Goal: Task Accomplishment & Management: Manage account settings

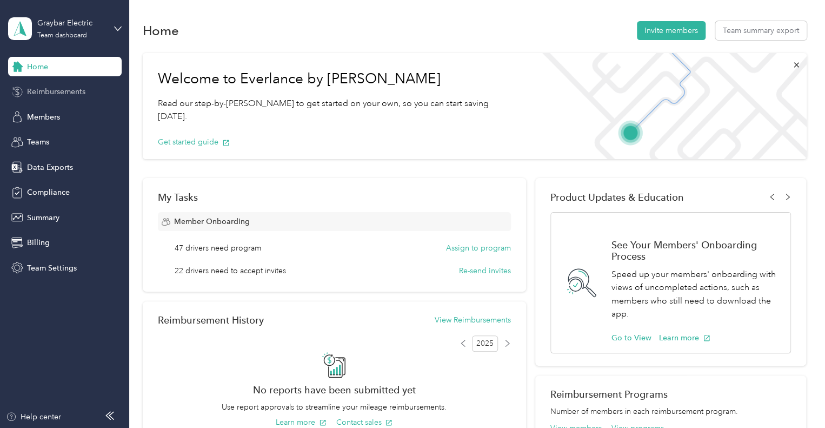
click at [53, 92] on span "Reimbursements" at bounding box center [56, 91] width 58 height 11
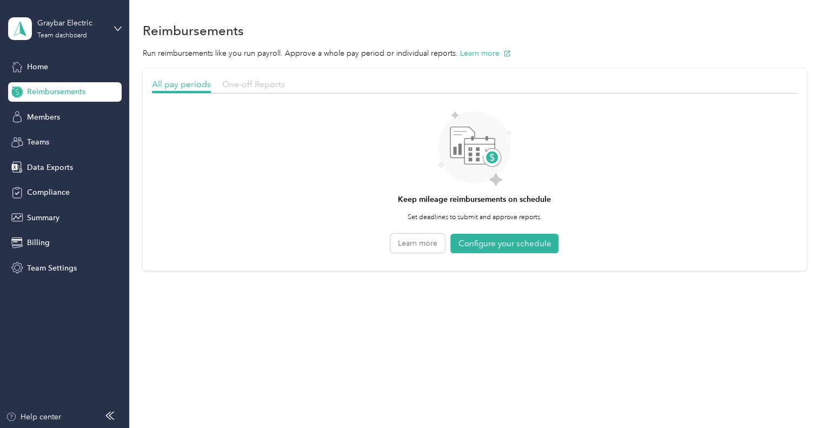
click at [260, 84] on span "One-off Reports" at bounding box center [253, 84] width 63 height 10
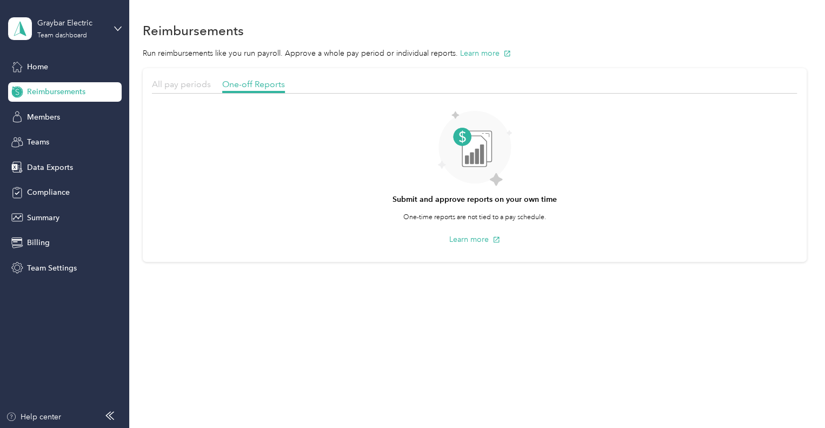
click at [182, 86] on span "All pay periods" at bounding box center [181, 84] width 59 height 10
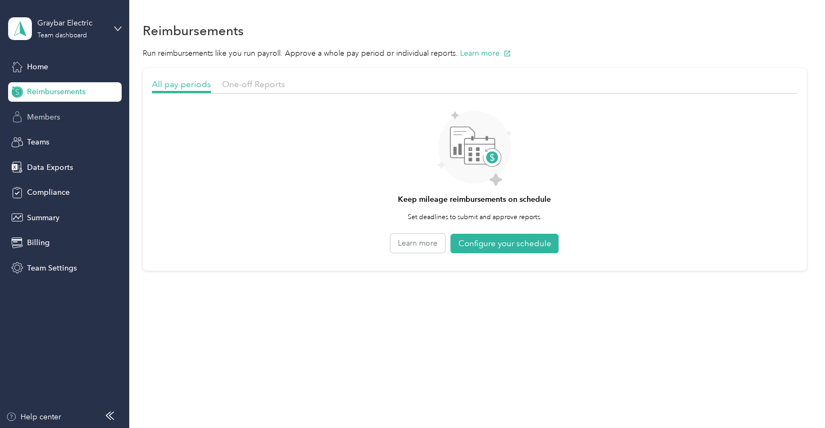
click at [47, 113] on span "Members" at bounding box center [43, 116] width 33 height 11
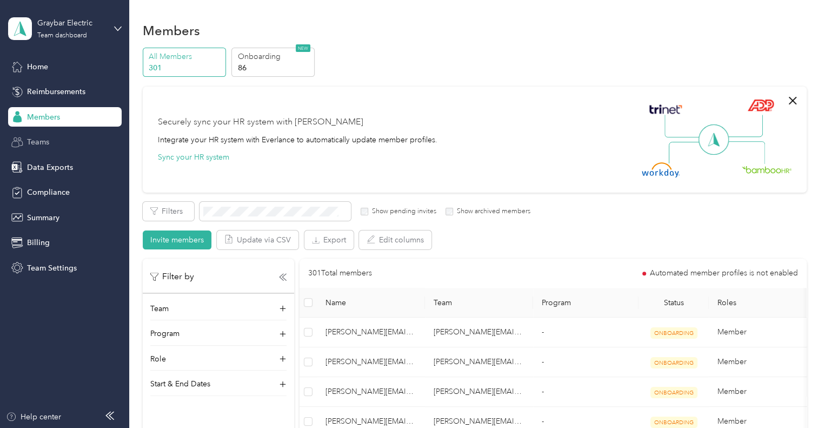
click at [48, 138] on span "Teams" at bounding box center [38, 141] width 22 height 11
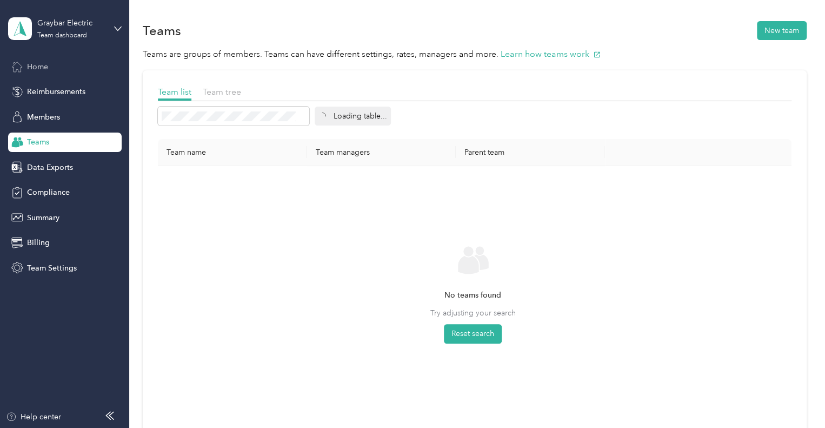
click at [37, 67] on span "Home" at bounding box center [37, 66] width 21 height 11
